Goal: Find specific page/section: Find specific page/section

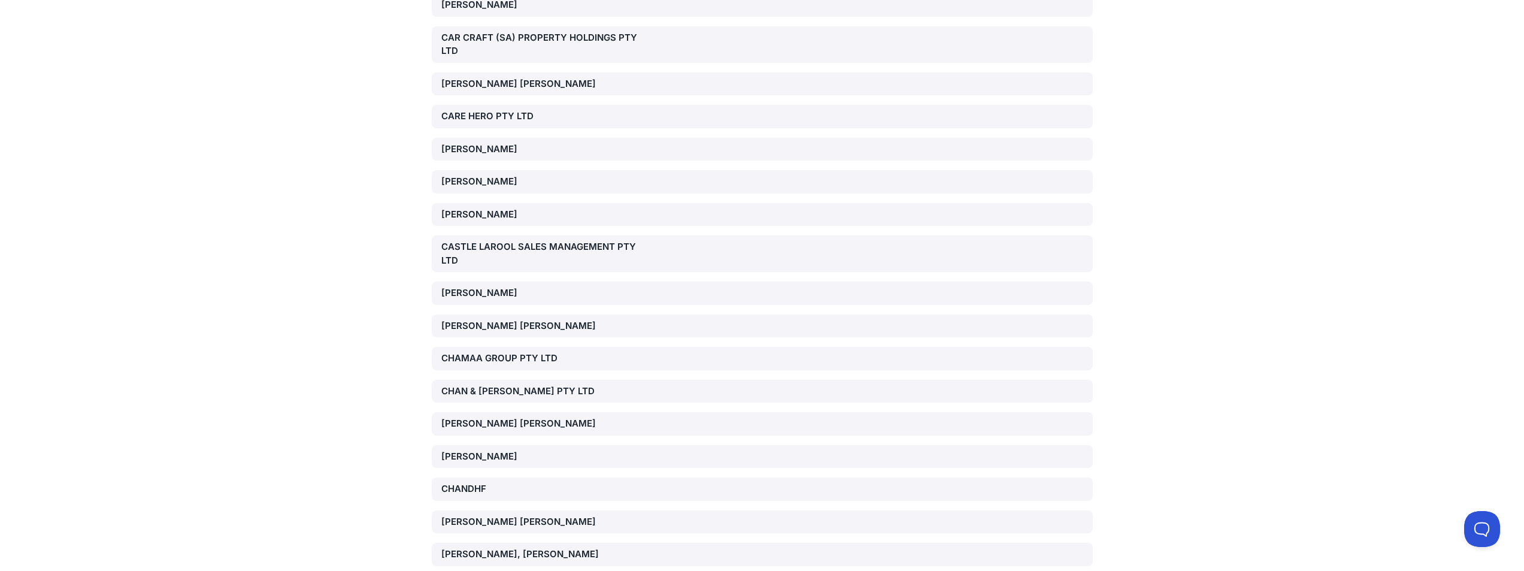
click at [527, 352] on div "CHAMAA GROUP PTY LTD" at bounding box center [546, 359] width 211 height 14
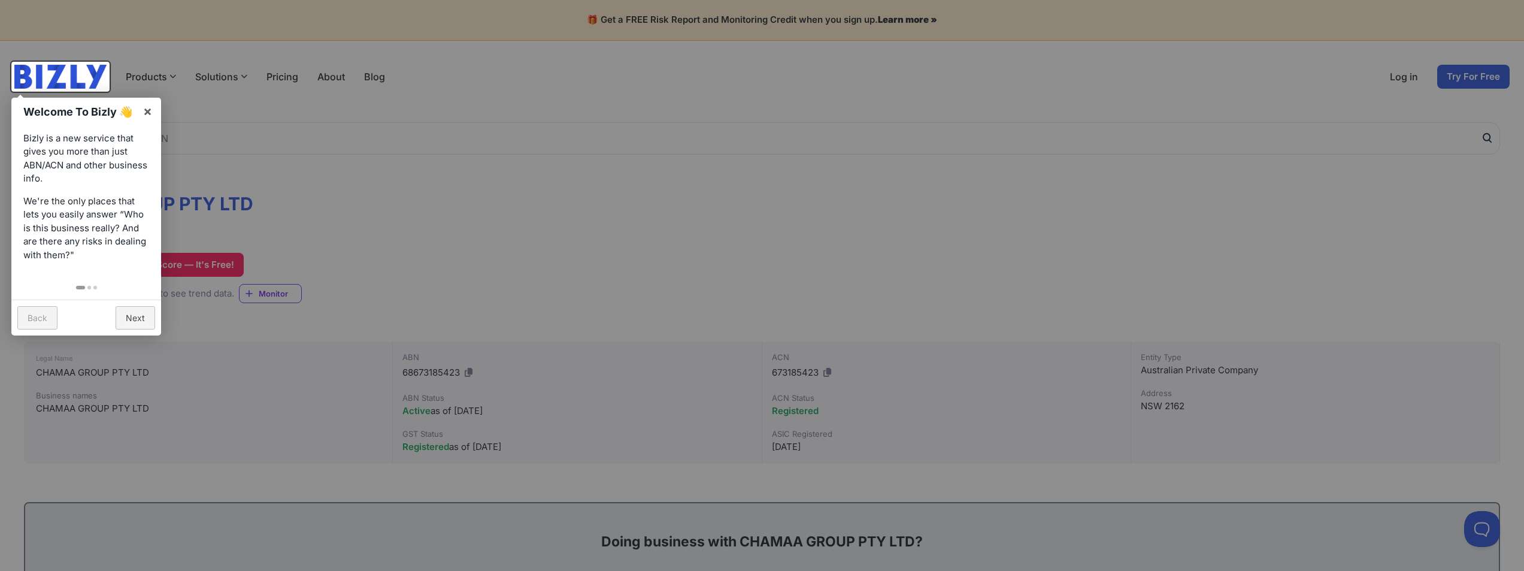
click at [795, 324] on div at bounding box center [762, 285] width 1524 height 571
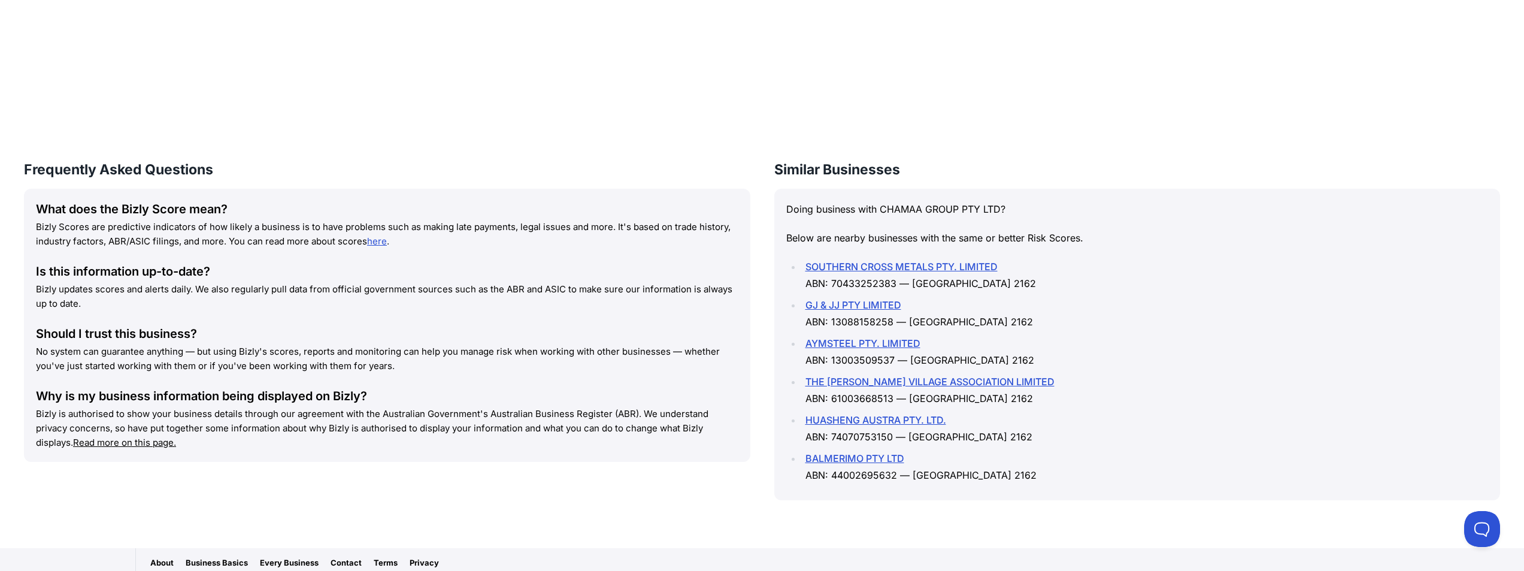
scroll to position [1258, 0]
